Goal: Transaction & Acquisition: Purchase product/service

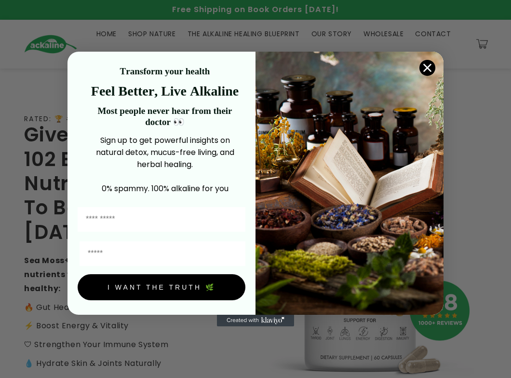
click at [109, 68] on circle "Close dialog" at bounding box center [428, 68] width 16 height 16
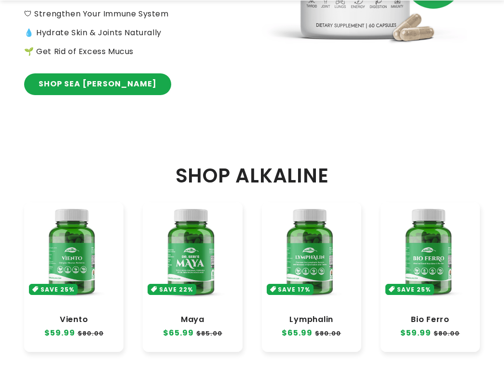
scroll to position [467, 0]
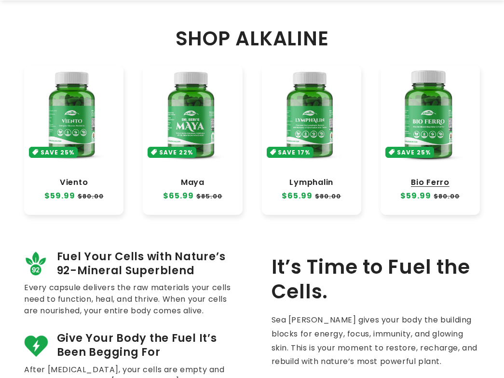
click at [109, 88] on link "Bio Ferro" at bounding box center [430, 183] width 80 height 10
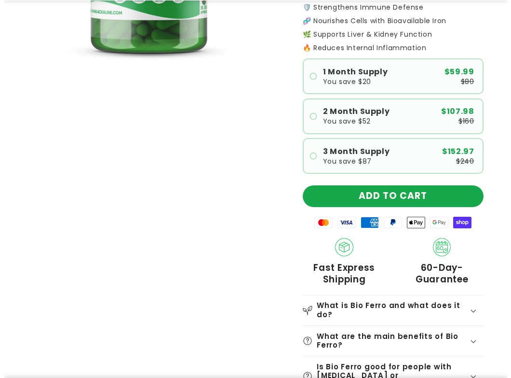
scroll to position [308, 0]
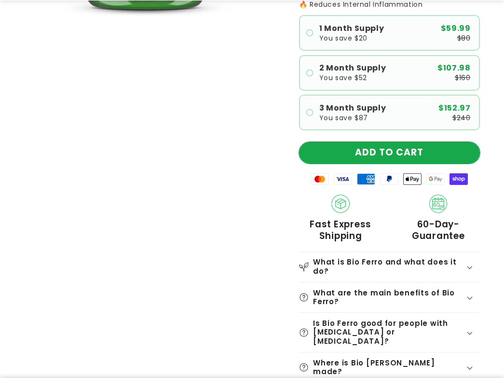
click at [435, 147] on button "ADD TO CART" at bounding box center [389, 153] width 181 height 22
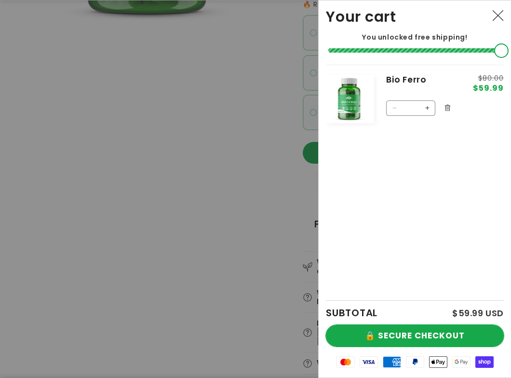
click at [445, 328] on button "🔒 SECURE CHECKOUT" at bounding box center [415, 336] width 178 height 22
